Goal: Task Accomplishment & Management: Manage account settings

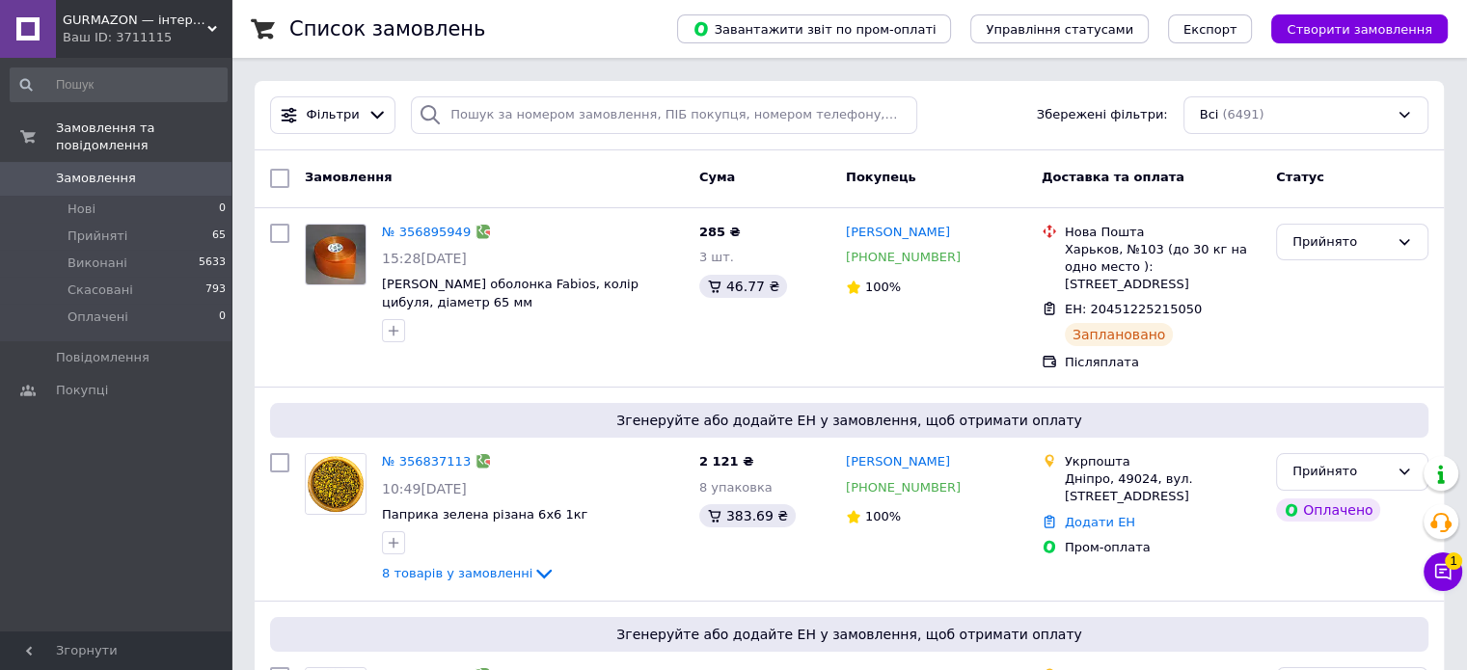
click at [207, 30] on icon at bounding box center [212, 29] width 10 height 10
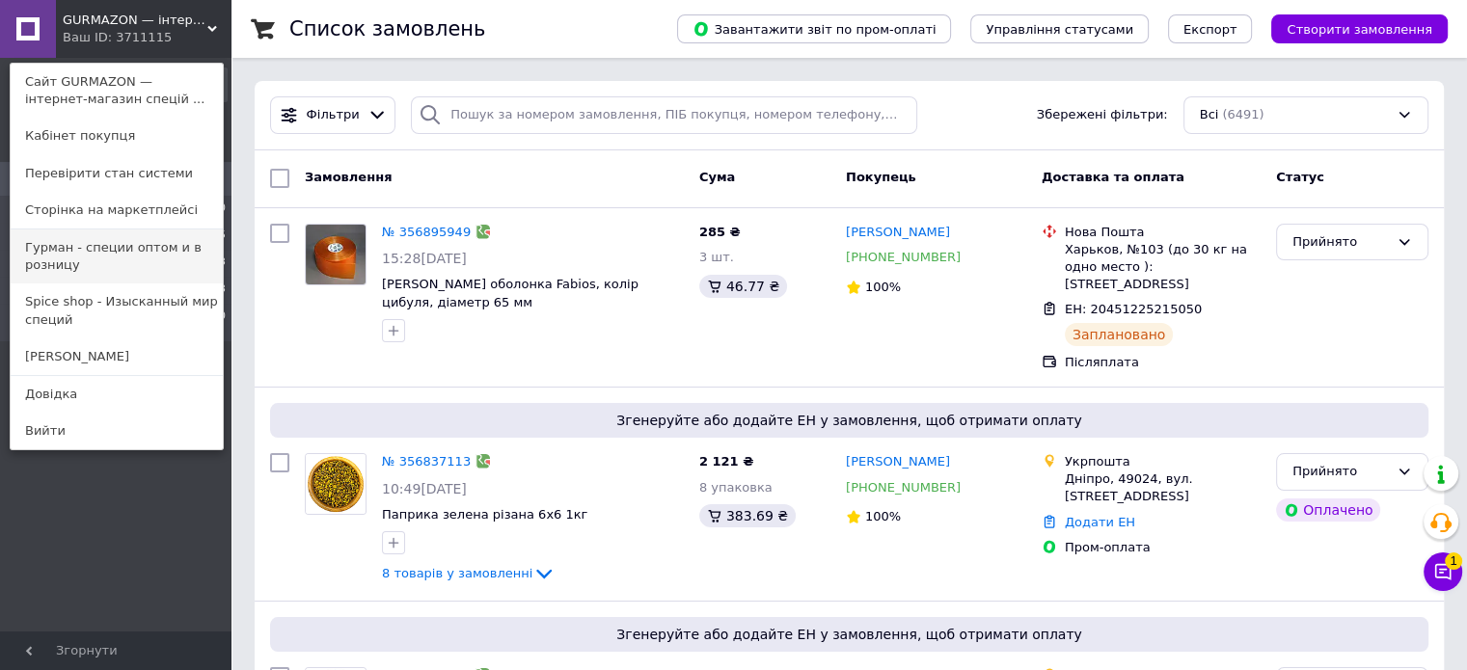
click at [172, 255] on link "Гурман - специи оптом и в розницу" at bounding box center [117, 257] width 212 height 54
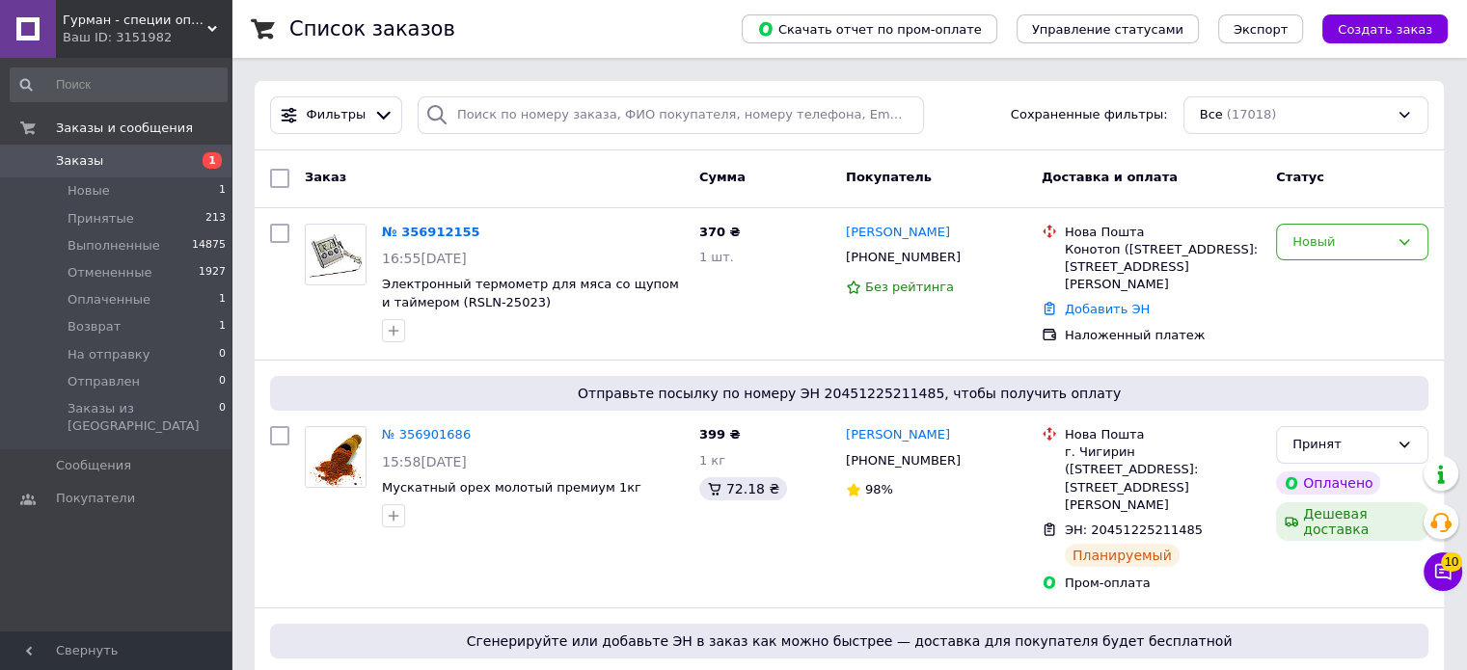
click at [81, 15] on span "Гурман - специи оптом и в розницу" at bounding box center [135, 20] width 145 height 17
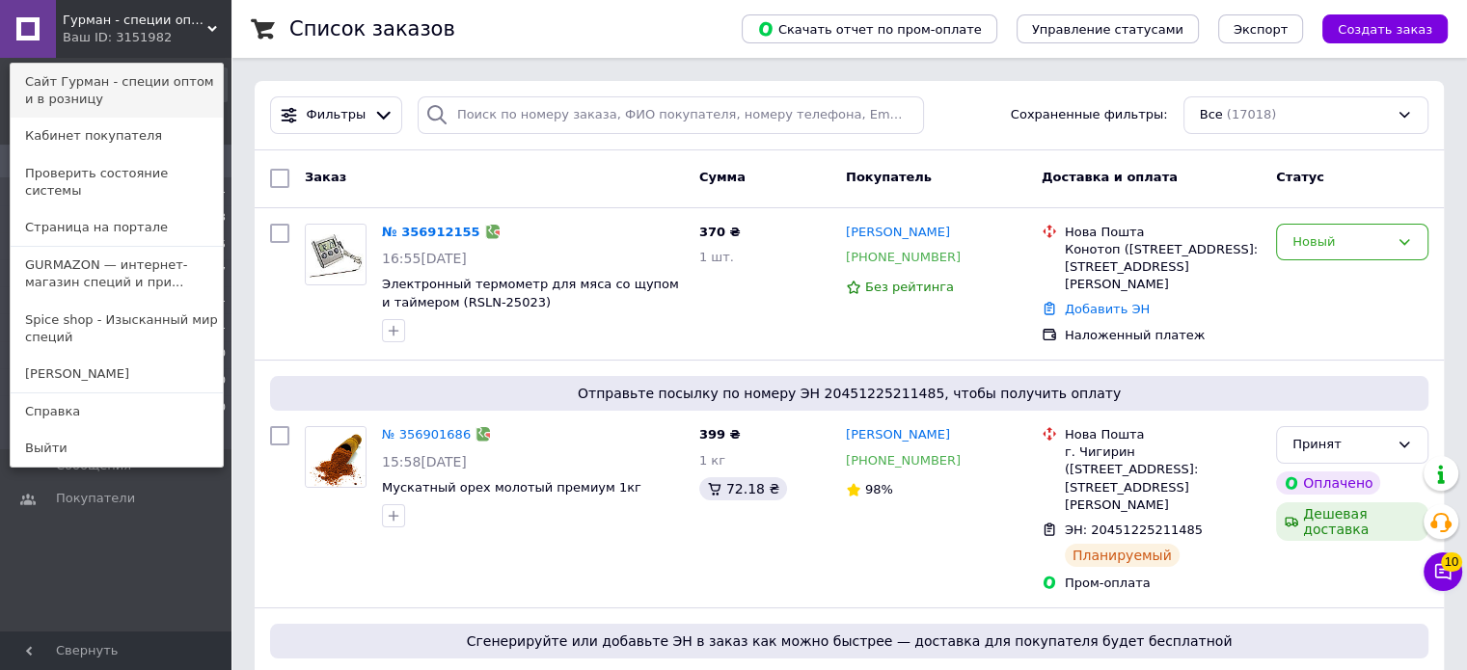
click at [41, 80] on link "Сайт Гурман - специи оптом и в розницу" at bounding box center [117, 91] width 212 height 54
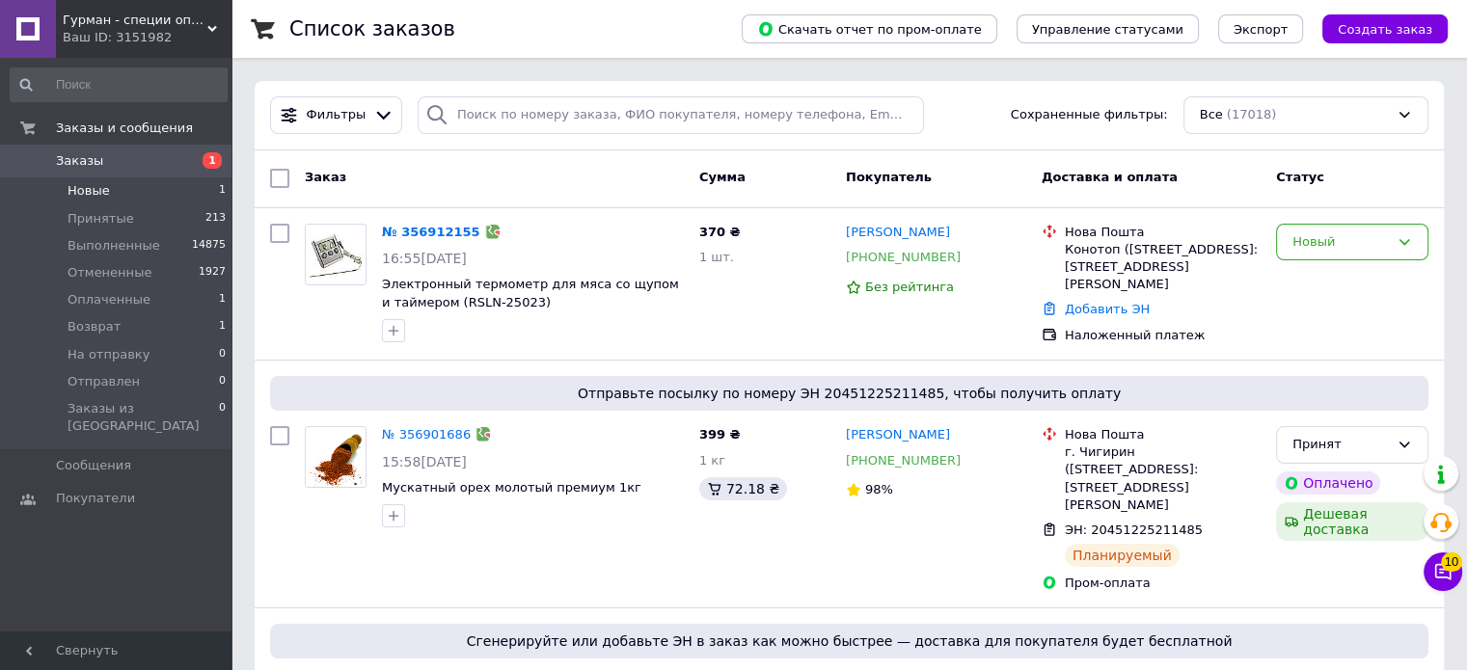
click at [131, 186] on li "Новые 1" at bounding box center [118, 190] width 237 height 27
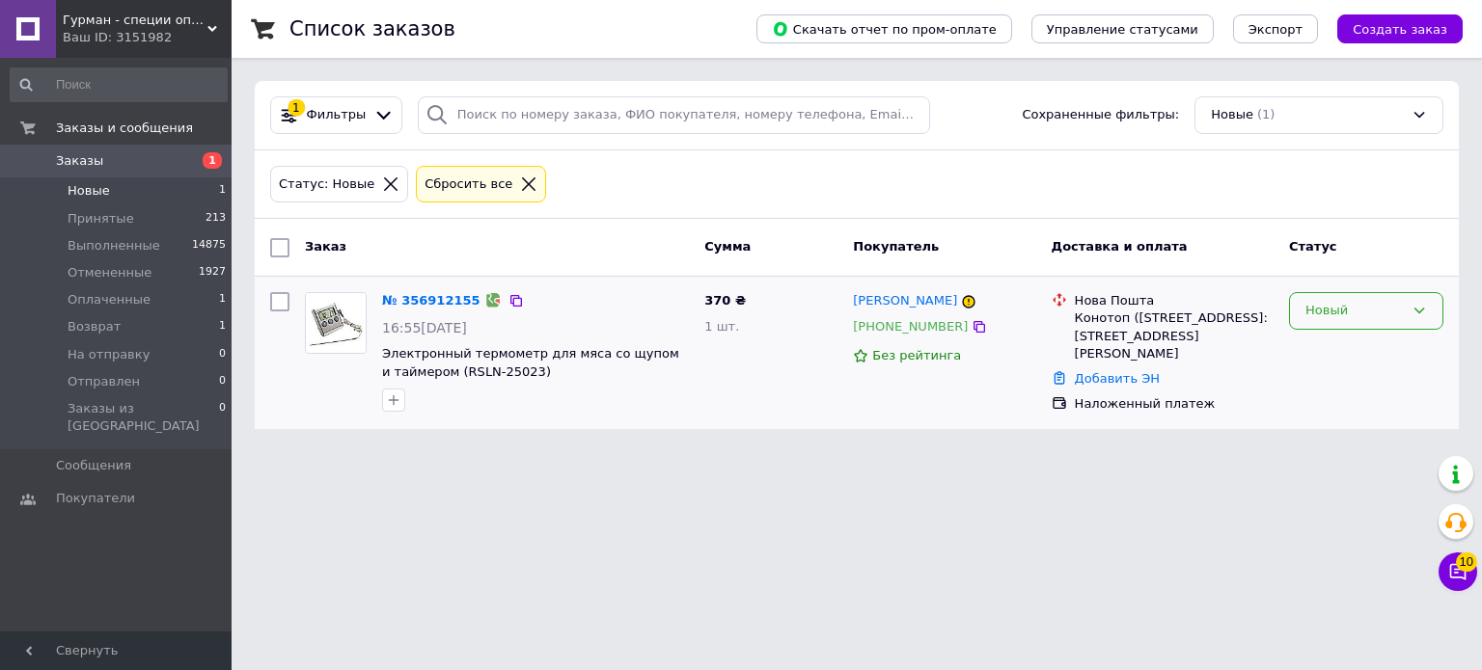
click at [1325, 316] on div "Новый" at bounding box center [1354, 311] width 98 height 20
click at [1329, 350] on li "Принят" at bounding box center [1366, 352] width 152 height 36
click at [332, 345] on img at bounding box center [336, 323] width 60 height 60
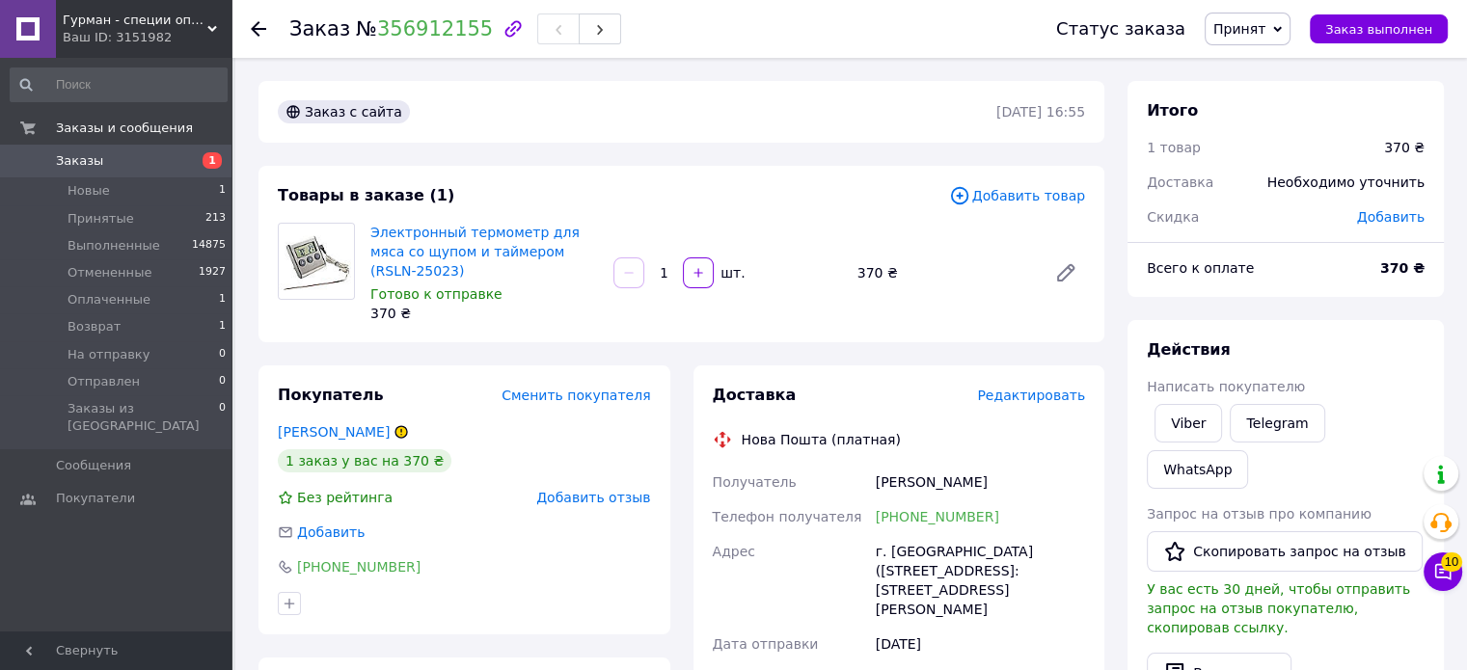
click at [262, 30] on icon at bounding box center [258, 28] width 15 height 15
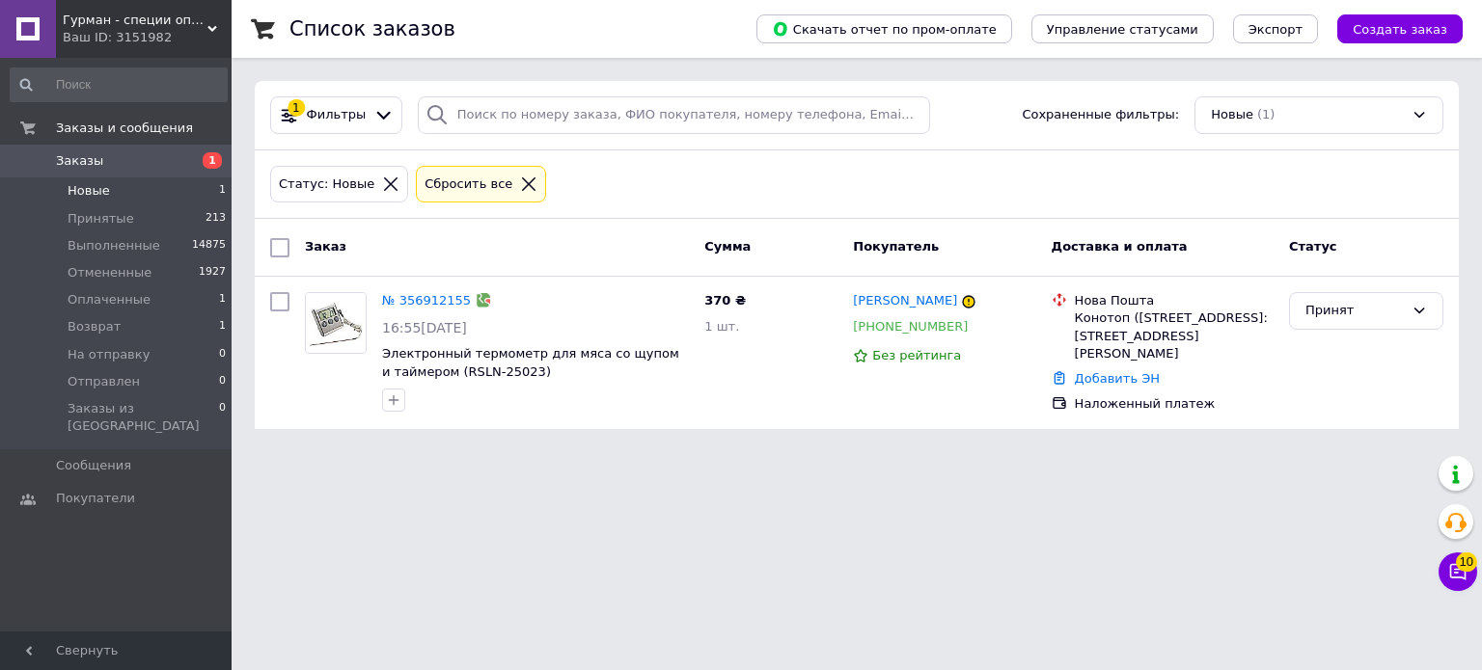
click at [200, 30] on div "Ваш ID: 3151982" at bounding box center [147, 37] width 169 height 17
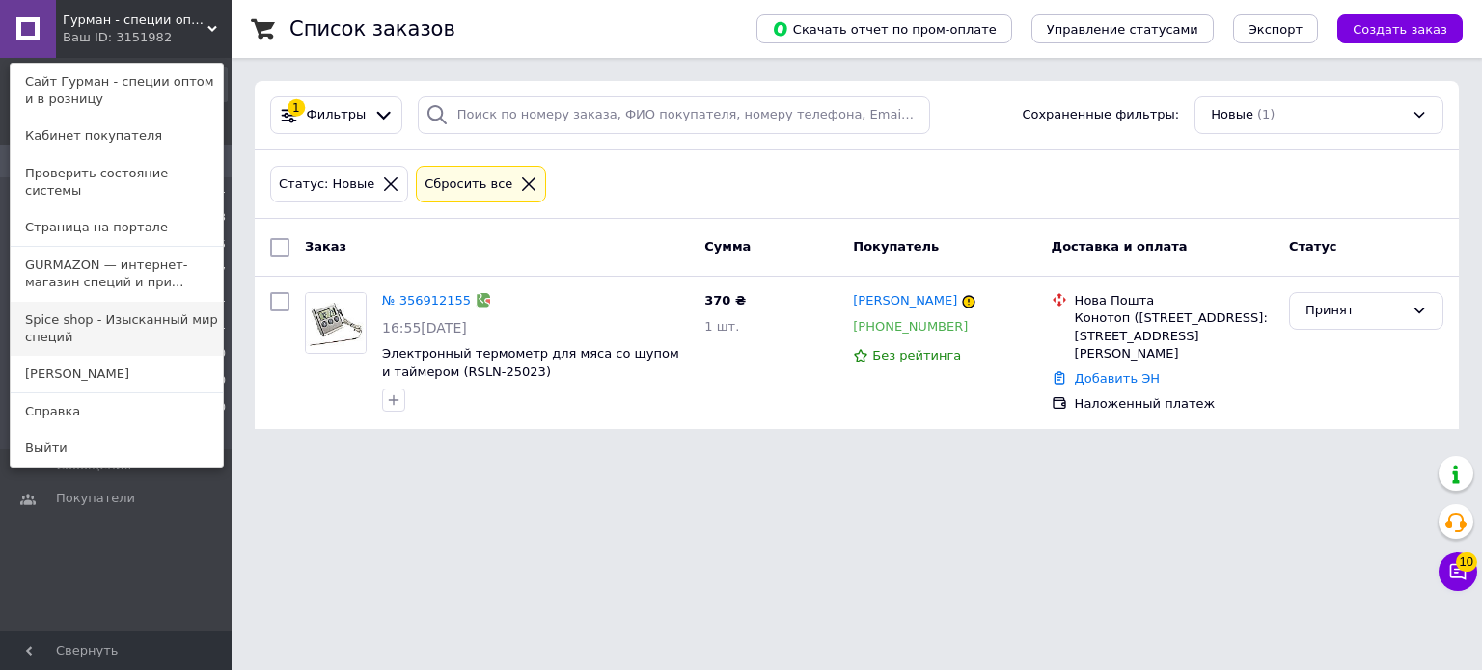
click at [152, 304] on link "Spice shop - Изысканный мир специй" at bounding box center [117, 329] width 212 height 54
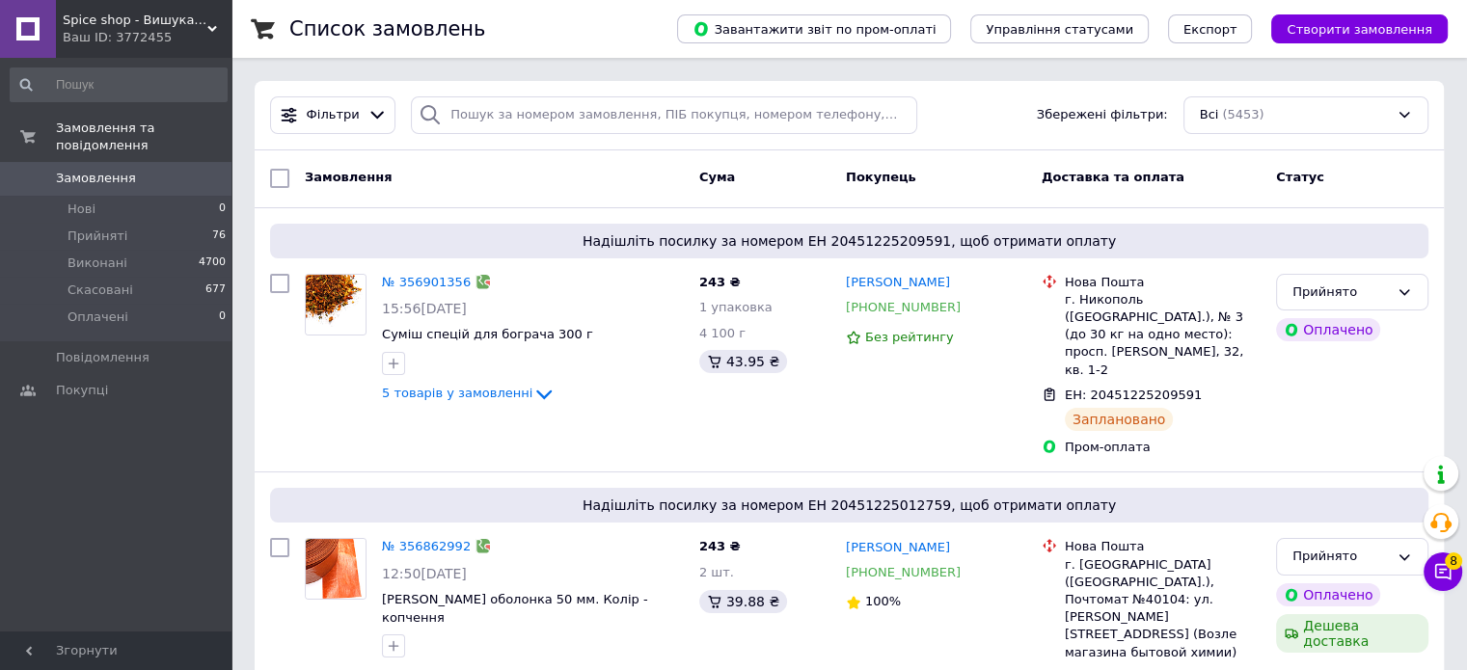
click at [214, 30] on icon at bounding box center [212, 29] width 10 height 10
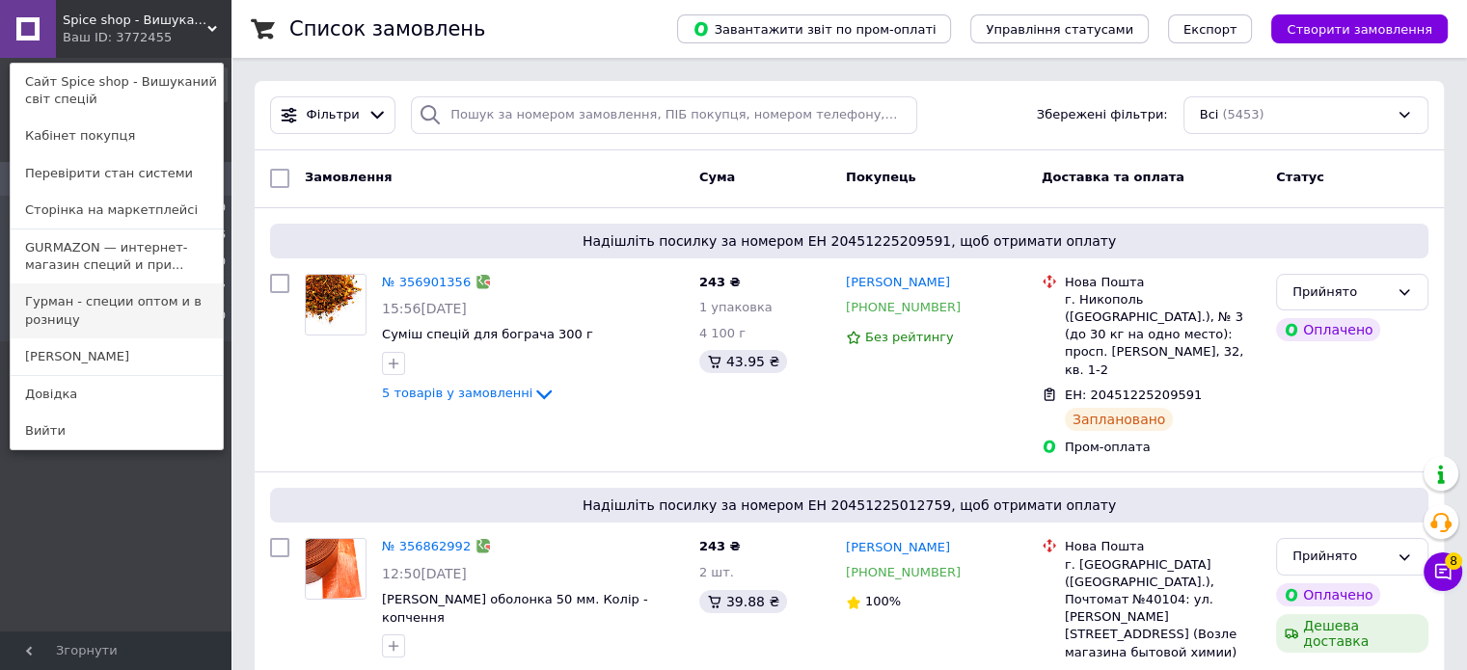
click at [149, 306] on link "Гурман - специи оптом и в розницу" at bounding box center [117, 311] width 212 height 54
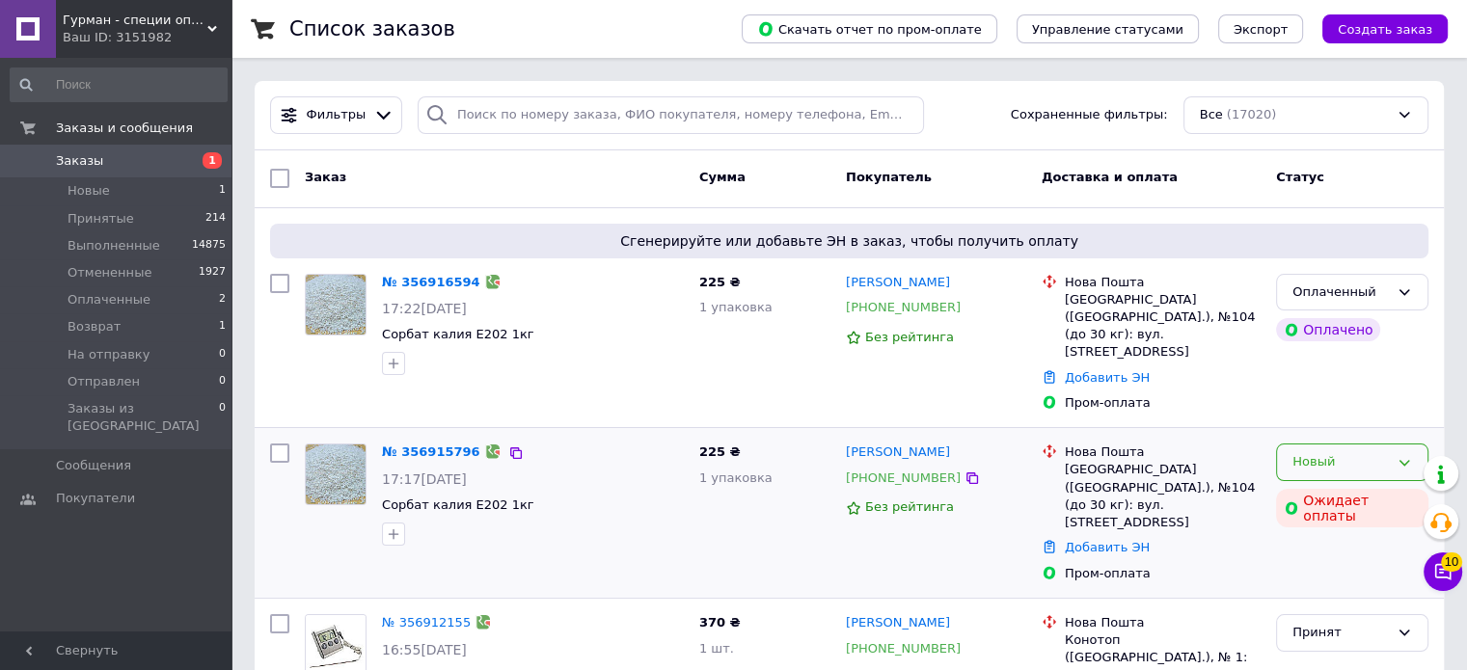
click at [1400, 455] on icon at bounding box center [1404, 462] width 15 height 15
click at [1313, 556] on li "Отменен" at bounding box center [1352, 574] width 150 height 36
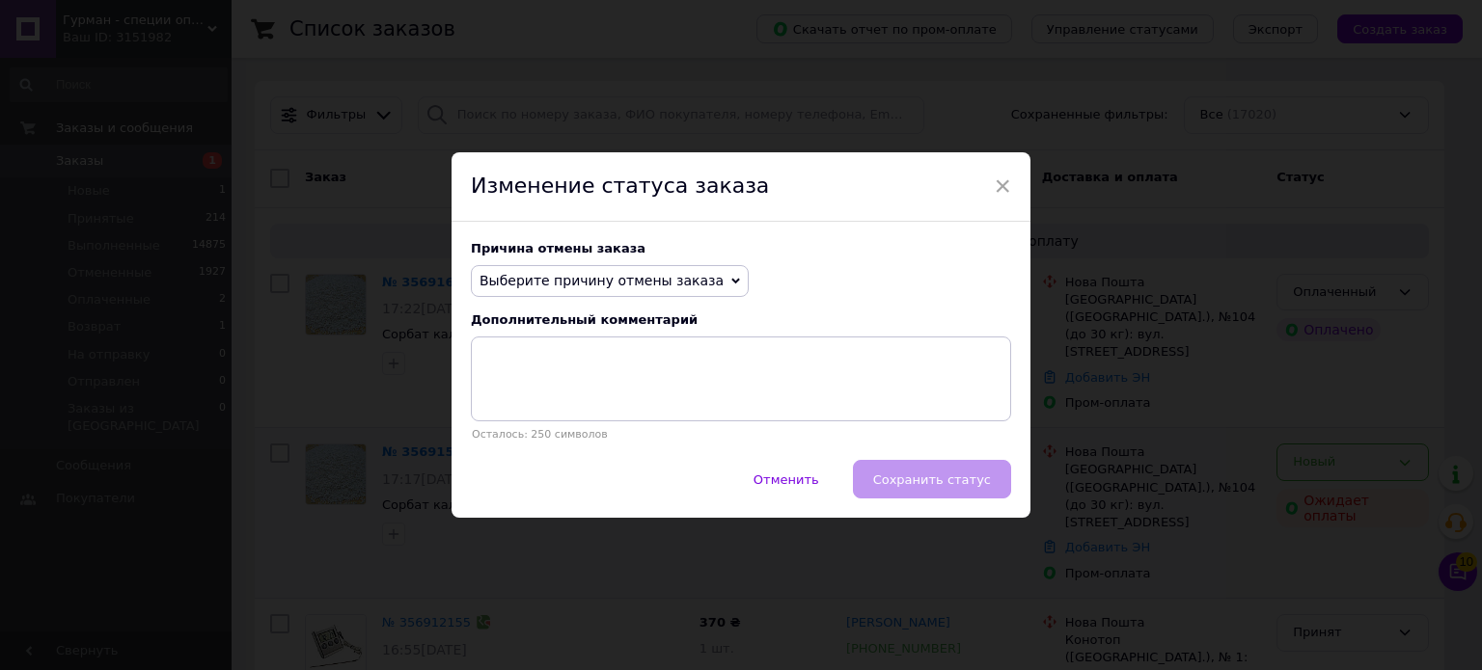
click at [731, 281] on icon at bounding box center [735, 282] width 9 height 6
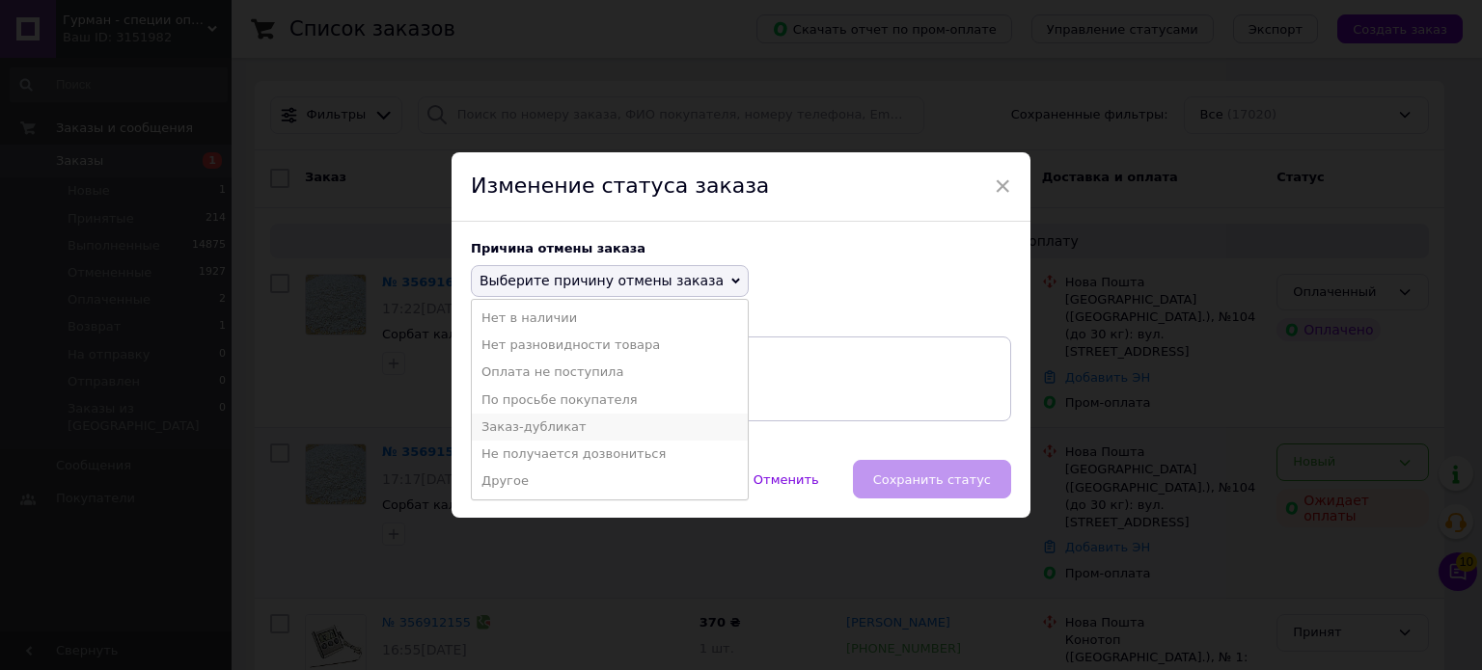
click at [652, 425] on li "Заказ-дубликат" at bounding box center [610, 427] width 276 height 27
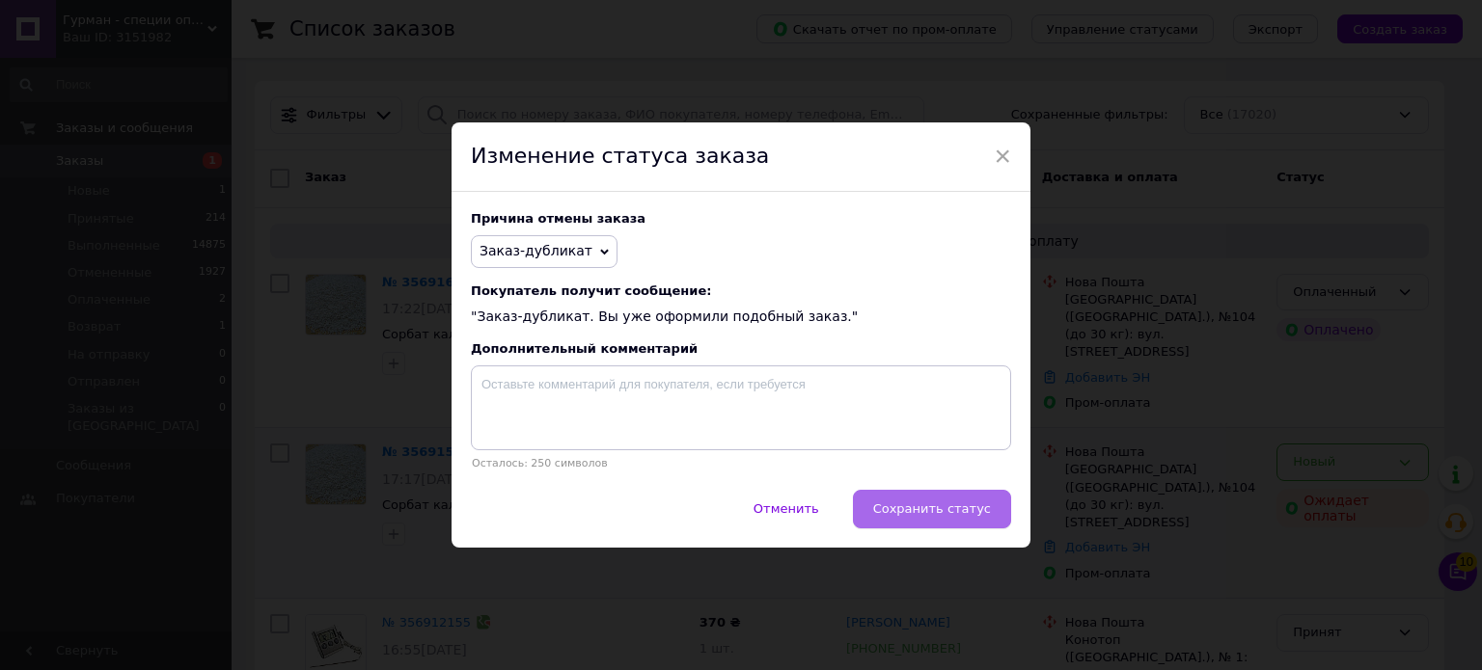
click at [938, 508] on span "Сохранить статус" at bounding box center [932, 509] width 118 height 14
